Goal: Book appointment/travel/reservation

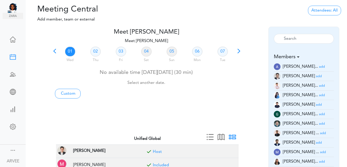
click at [54, 51] on span at bounding box center [54, 52] width 7 height 7
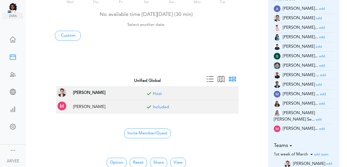
scroll to position [58, 0]
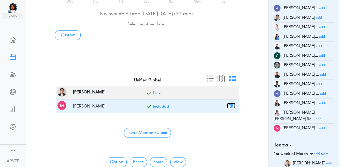
click at [232, 105] on button "button" at bounding box center [230, 105] width 7 height 5
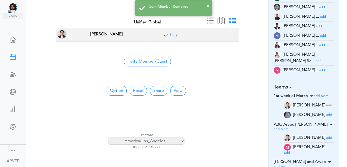
scroll to position [115, 0]
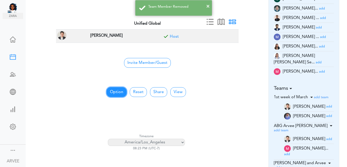
click at [116, 92] on button "Option" at bounding box center [116, 92] width 20 height 10
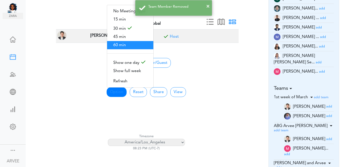
click at [117, 42] on span "60 min" at bounding box center [130, 45] width 46 height 8
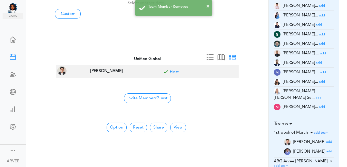
scroll to position [0, 0]
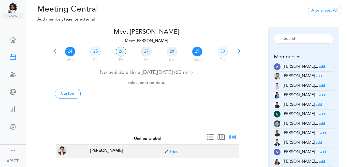
click at [196, 52] on link "29" at bounding box center [197, 52] width 10 height 10
click at [68, 93] on link "Custom" at bounding box center [68, 94] width 26 height 10
type input "Meet [PERSON_NAME]"
type input "[URL][DOMAIN_NAME][SECURITY_DATA]"
type input "[DATE]T21:00"
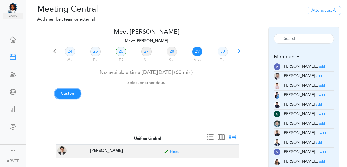
type input "[DATE]T21:30"
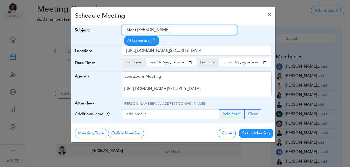
drag, startPoint x: 126, startPoint y: 30, endPoint x: 175, endPoint y: 28, distance: 49.8
click at [175, 28] on input "Meet [PERSON_NAME]" at bounding box center [179, 30] width 115 height 10
paste input "Kyaw Min - Internal Call"
type input "Kyaw Min - Internal Call"
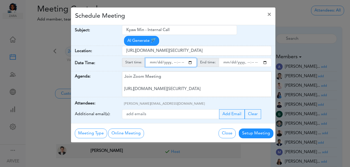
click at [191, 58] on input "starttime" at bounding box center [171, 62] width 52 height 9
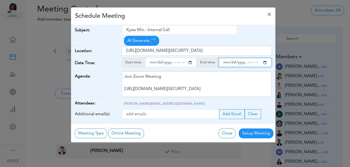
type input "[DATE]T15:00"
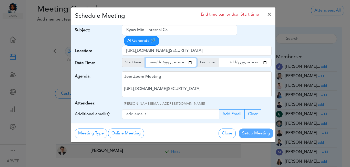
click at [265, 58] on input "endtime" at bounding box center [245, 62] width 53 height 9
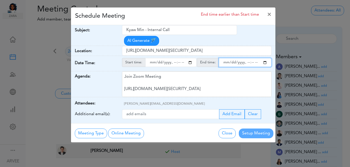
click at [246, 58] on input "endtime" at bounding box center [245, 62] width 53 height 9
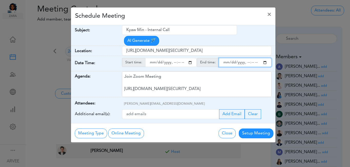
type input "[DATE]T16:00"
click at [193, 17] on div "Schedule Meeting ×" at bounding box center [173, 16] width 205 height 18
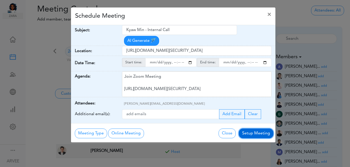
click at [258, 128] on button "Setup Meeting" at bounding box center [256, 133] width 35 height 10
